Goal: Transaction & Acquisition: Subscribe to service/newsletter

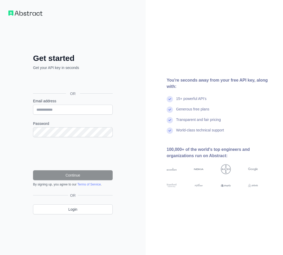
click at [115, 197] on div "Get started Get your API key in seconds OR Email address Password Continue By s…" at bounding box center [73, 137] width 101 height 169
drag, startPoint x: 29, startPoint y: 12, endPoint x: 16, endPoint y: 24, distance: 17.5
click at [16, 24] on div "Get started Get your API key in seconds OR Email address Password Continue By s…" at bounding box center [73, 127] width 146 height 255
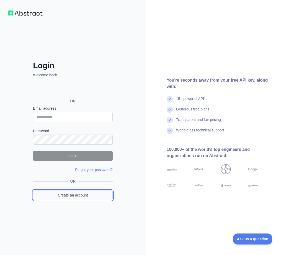
click at [75, 194] on link "Create an account" at bounding box center [73, 195] width 80 height 10
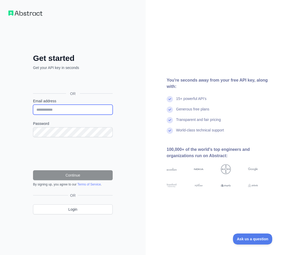
click at [54, 110] on input "Email address" at bounding box center [73, 109] width 80 height 10
type input "**********"
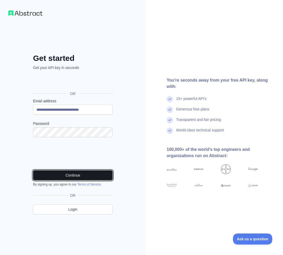
click at [85, 174] on button "Continue" at bounding box center [73, 175] width 80 height 10
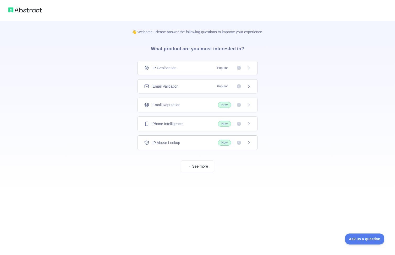
click at [248, 68] on icon at bounding box center [249, 68] width 4 height 4
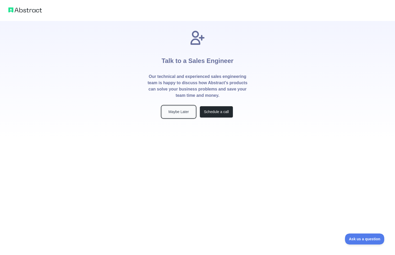
click at [184, 115] on button "Maybe Later" at bounding box center [179, 112] width 34 height 12
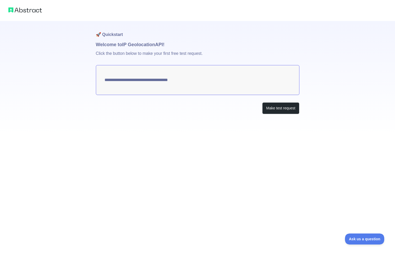
type textarea "**********"
click at [282, 110] on button "Make test request" at bounding box center [280, 108] width 37 height 12
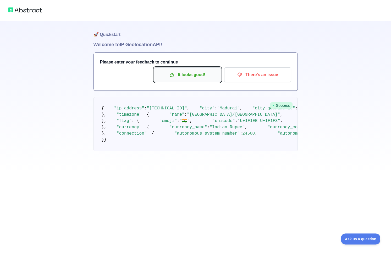
click at [207, 79] on button "It looks good!" at bounding box center [187, 74] width 67 height 15
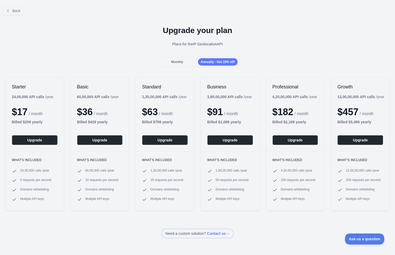
click at [182, 64] on div "Monthly" at bounding box center [177, 61] width 40 height 7
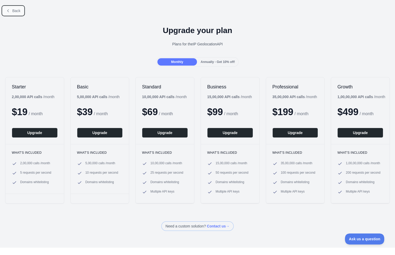
click at [17, 11] on span "Back" at bounding box center [16, 11] width 8 height 4
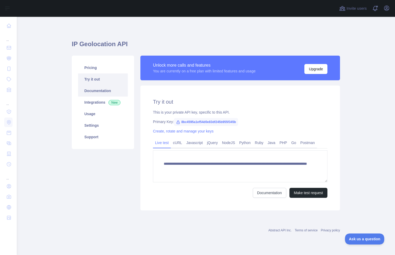
click at [103, 91] on link "Documentation" at bounding box center [103, 91] width 50 height 12
click at [232, 142] on link "NodeJS" at bounding box center [228, 142] width 17 height 8
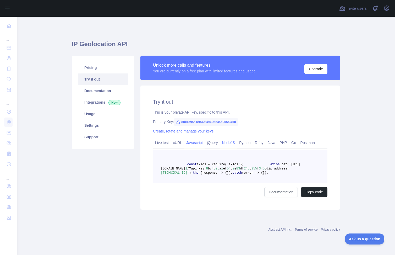
click at [191, 143] on link "Javascript" at bounding box center [194, 142] width 21 height 8
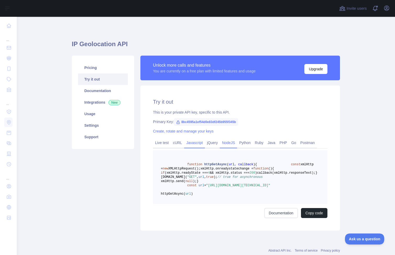
click at [222, 141] on link "NodeJS" at bounding box center [228, 142] width 17 height 8
click at [229, 142] on link "NodeJS" at bounding box center [228, 142] width 17 height 8
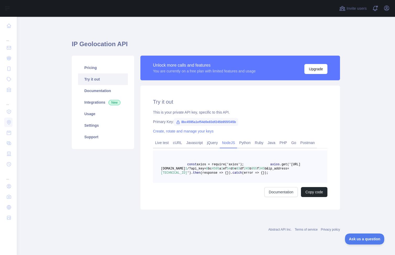
scroll to position [10, 0]
click at [97, 108] on link "Usage" at bounding box center [103, 114] width 50 height 12
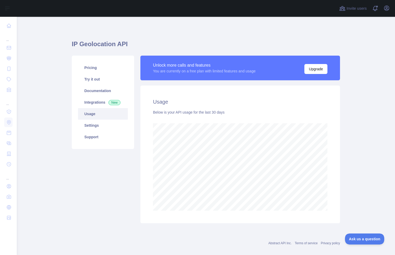
scroll to position [238, 374]
click at [95, 124] on link "Settings" at bounding box center [103, 125] width 50 height 12
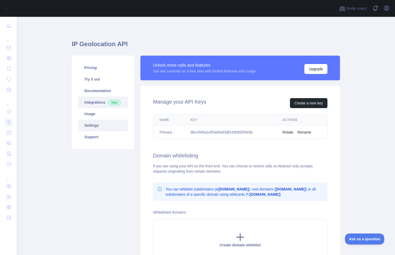
click at [99, 101] on link "Integrations New" at bounding box center [103, 102] width 50 height 12
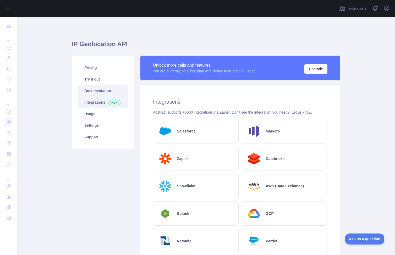
click at [102, 92] on link "Documentation" at bounding box center [103, 91] width 50 height 12
click at [97, 70] on link "Pricing" at bounding box center [103, 68] width 50 height 12
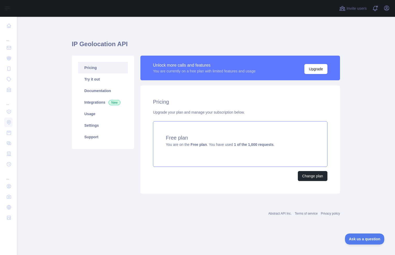
click at [223, 148] on div "Free plan You are on the Free plan . You have used 1 of the 1,000 requests ." at bounding box center [240, 144] width 174 height 46
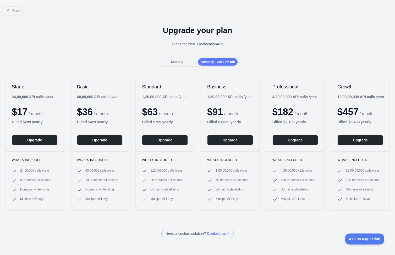
click at [178, 62] on span "Monthly" at bounding box center [177, 62] width 12 height 4
